Goal: Information Seeking & Learning: Learn about a topic

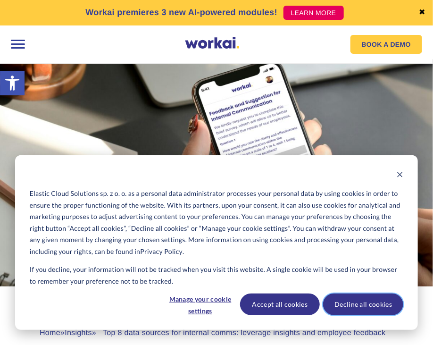
click at [370, 310] on button "Decline all cookies" at bounding box center [363, 304] width 80 height 22
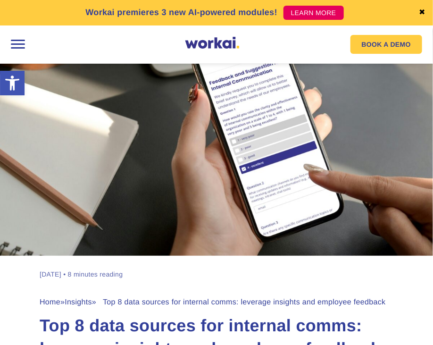
scroll to position [47, 0]
